Goal: Information Seeking & Learning: Learn about a topic

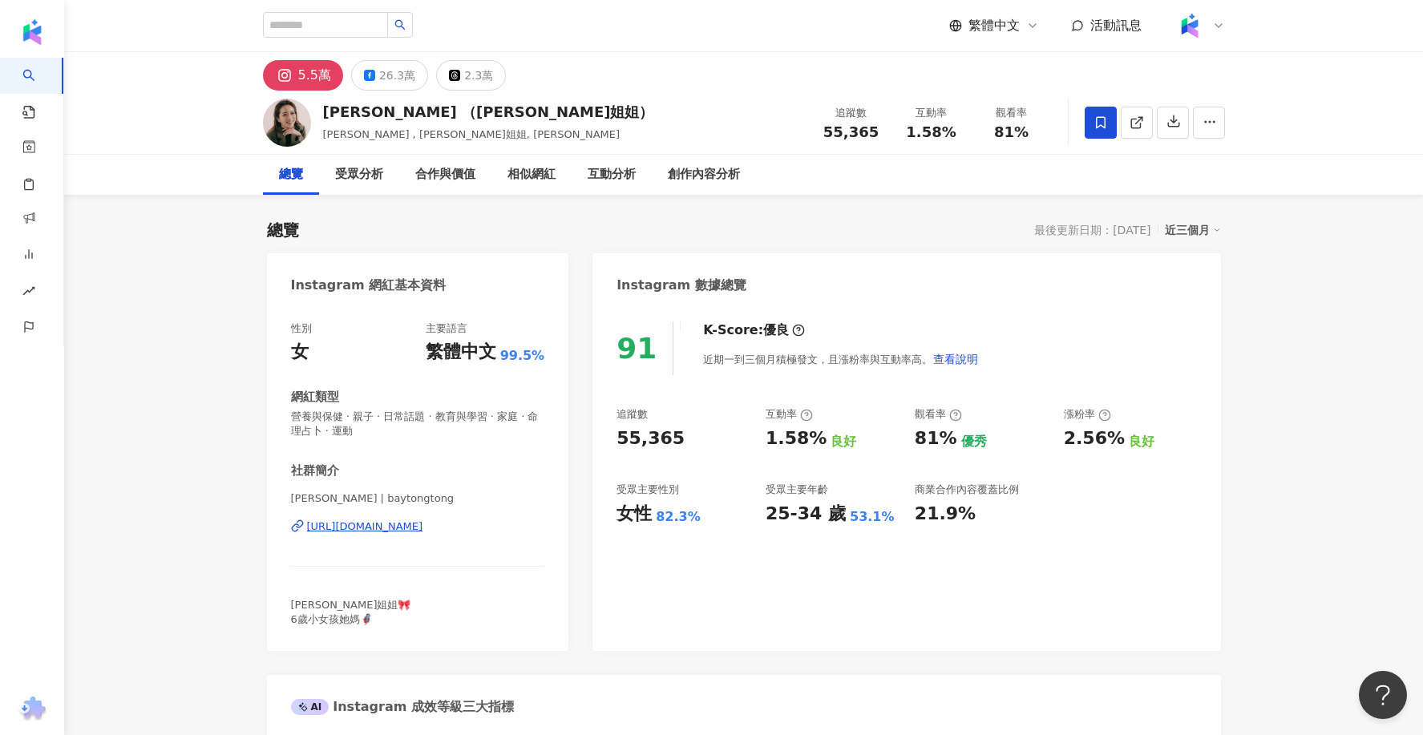
click at [423, 520] on div "https://www.instagram.com/baytongtong/" at bounding box center [365, 526] width 116 height 14
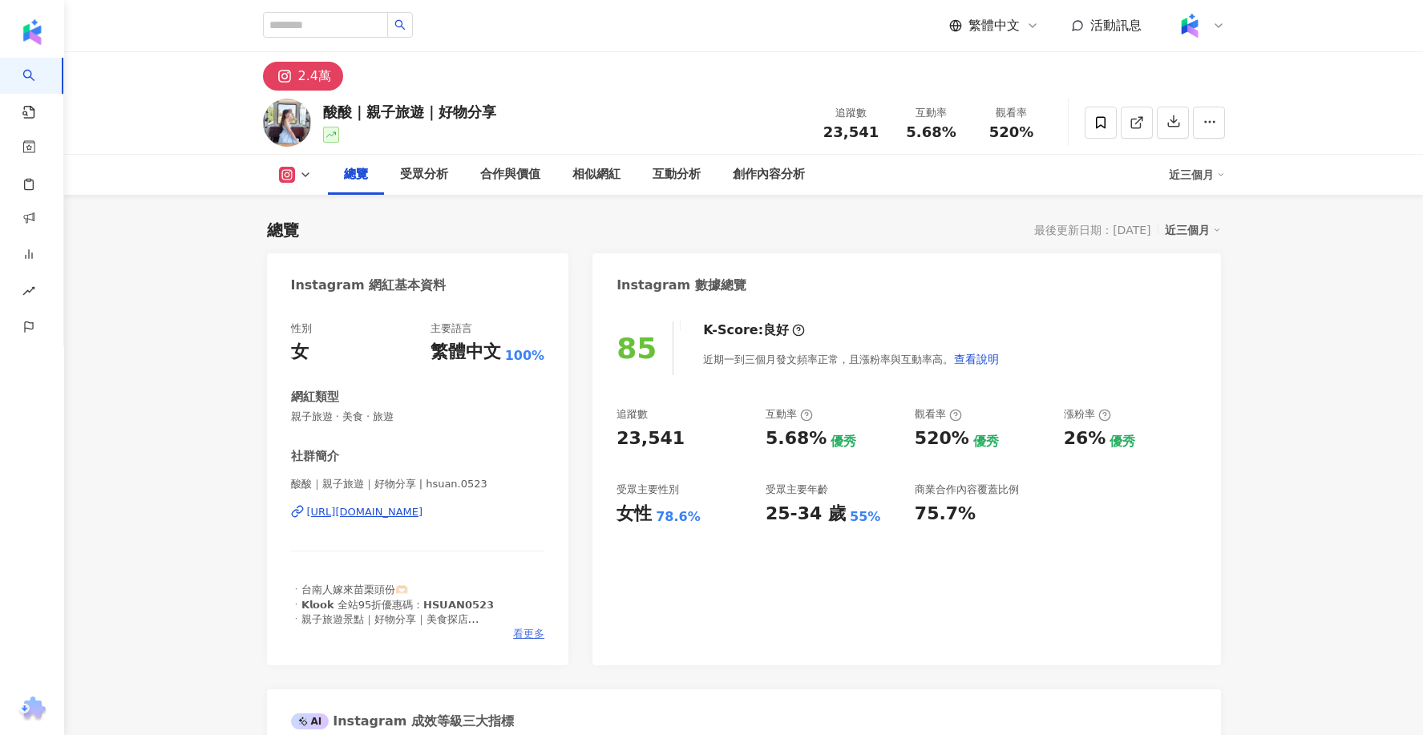
click at [521, 632] on span "看更多" at bounding box center [528, 634] width 31 height 14
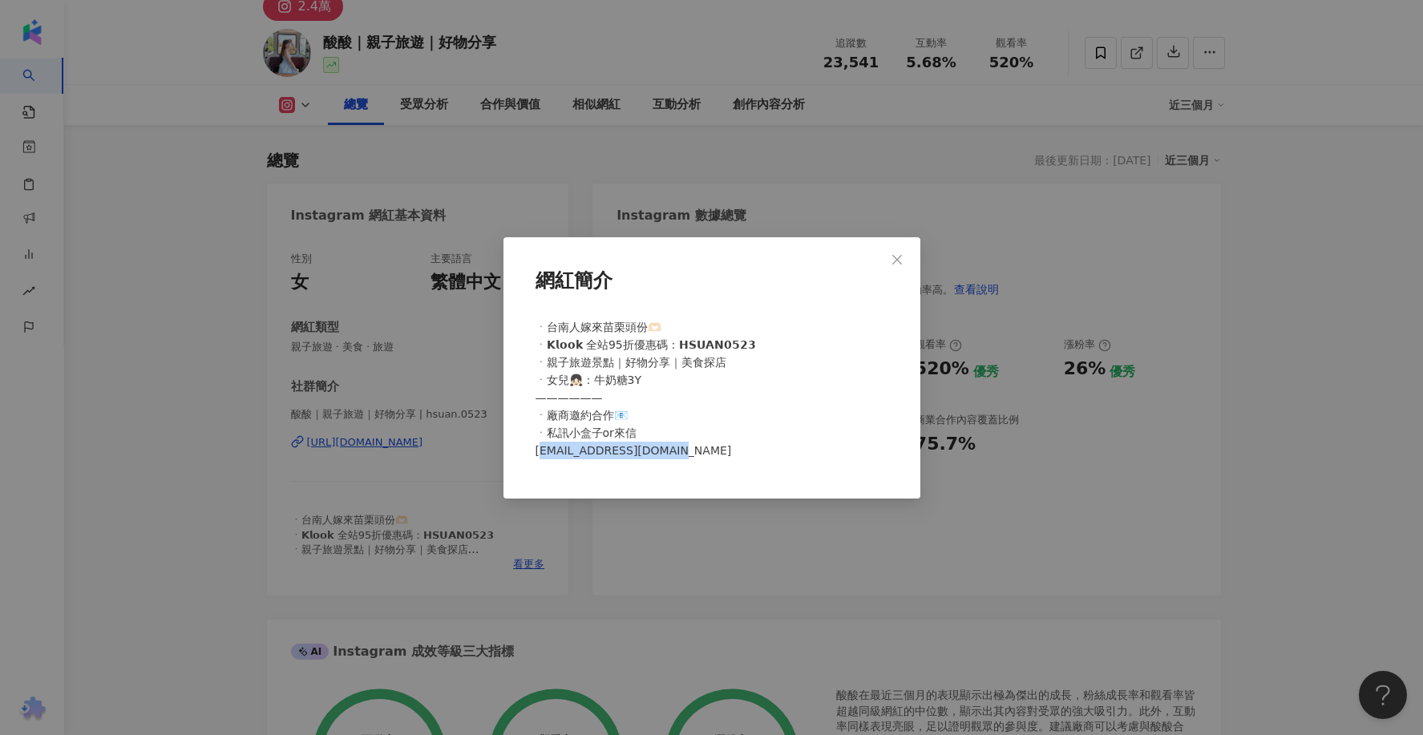
drag, startPoint x: 680, startPoint y: 454, endPoint x: 542, endPoint y: 455, distance: 137.9
click at [542, 455] on div "ㆍ台南人嫁來苗栗頭份🫶🏻 ㆍ𝗞𝗹𝗼𝗼𝗸 全站95折優惠碼：𝗛𝗦𝗨𝗔𝗡𝟬𝟱𝟮𝟯 ㆍ親子旅遊景點｜好物分享｜美食探店 ㆍ女兒👧🏻：牛奶糖3Y —————— ㆍ廠商…" at bounding box center [711, 396] width 365 height 168
copy span "om"
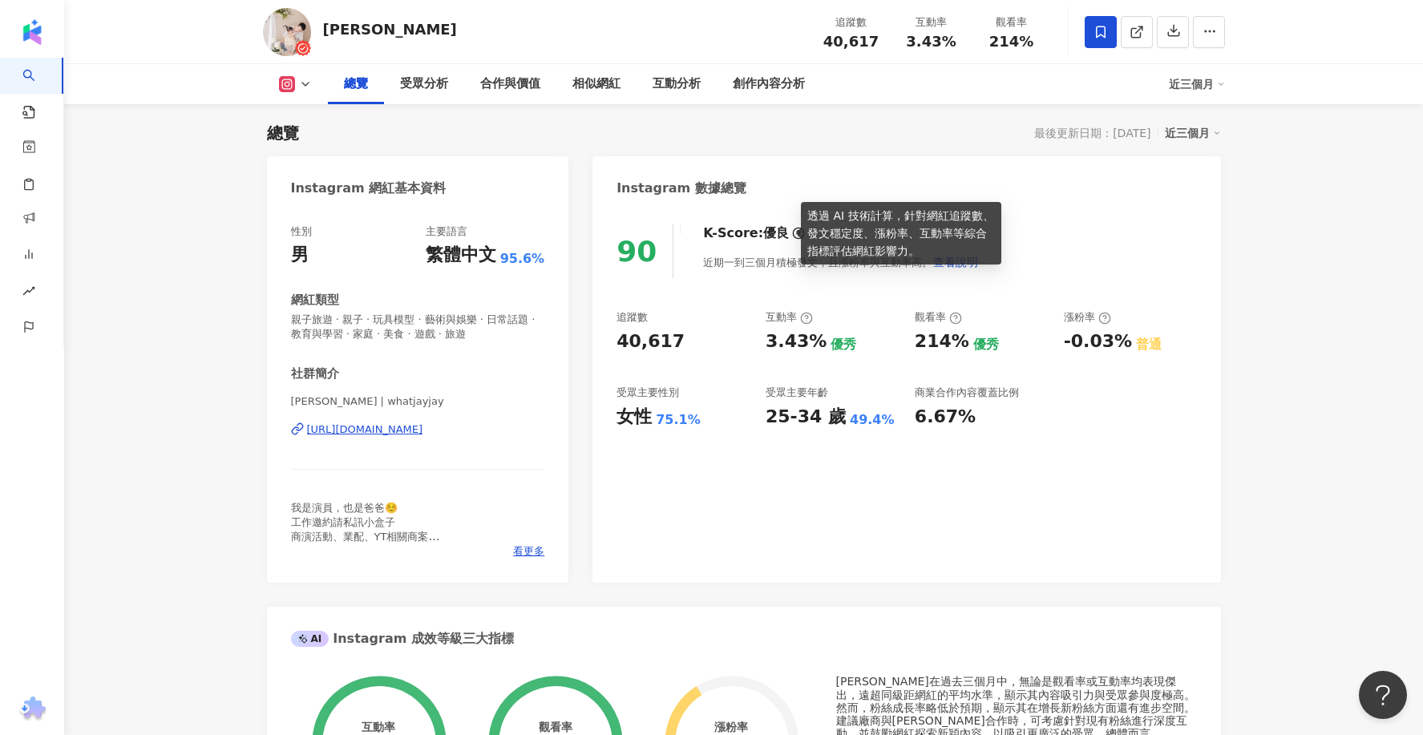
scroll to position [98, 0]
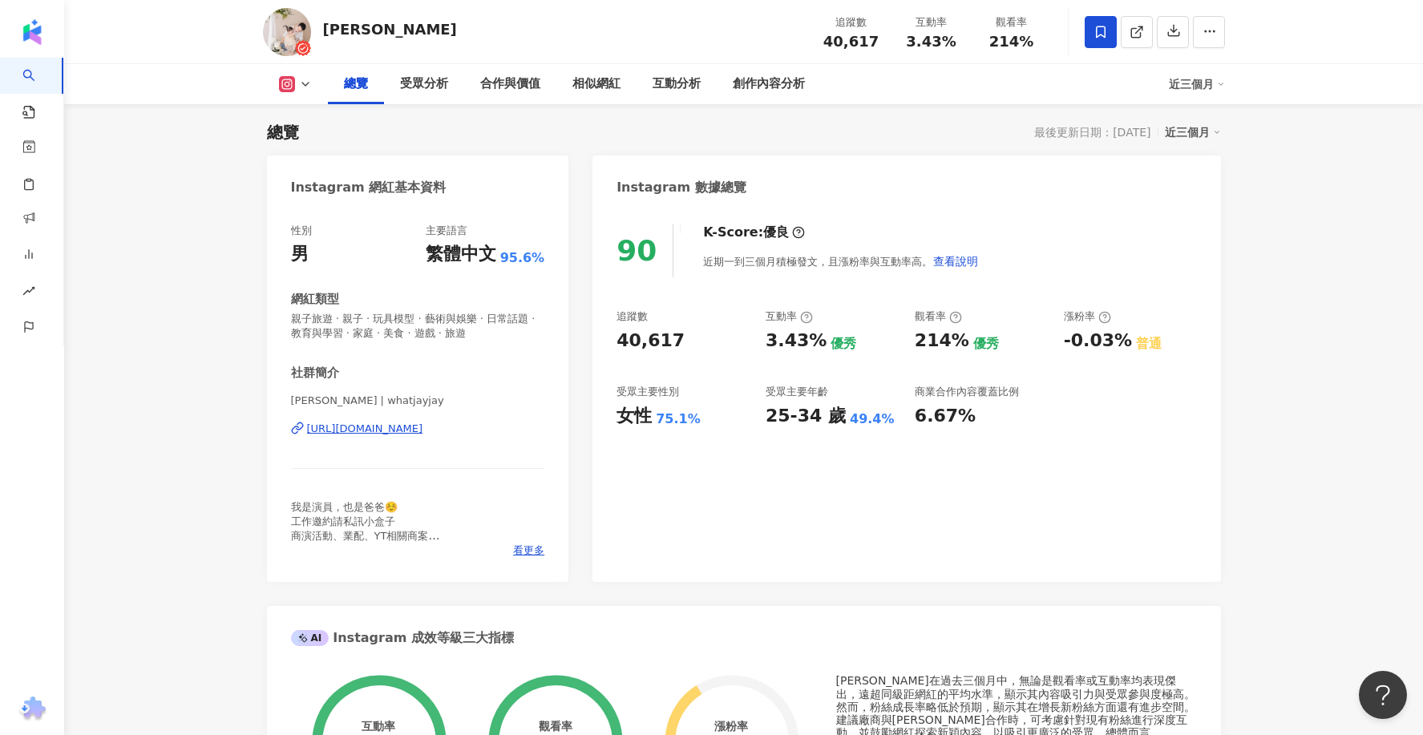
click at [411, 423] on div "https://www.instagram.com/whatjayjay/" at bounding box center [365, 429] width 116 height 14
